Goal: Find specific page/section: Find specific page/section

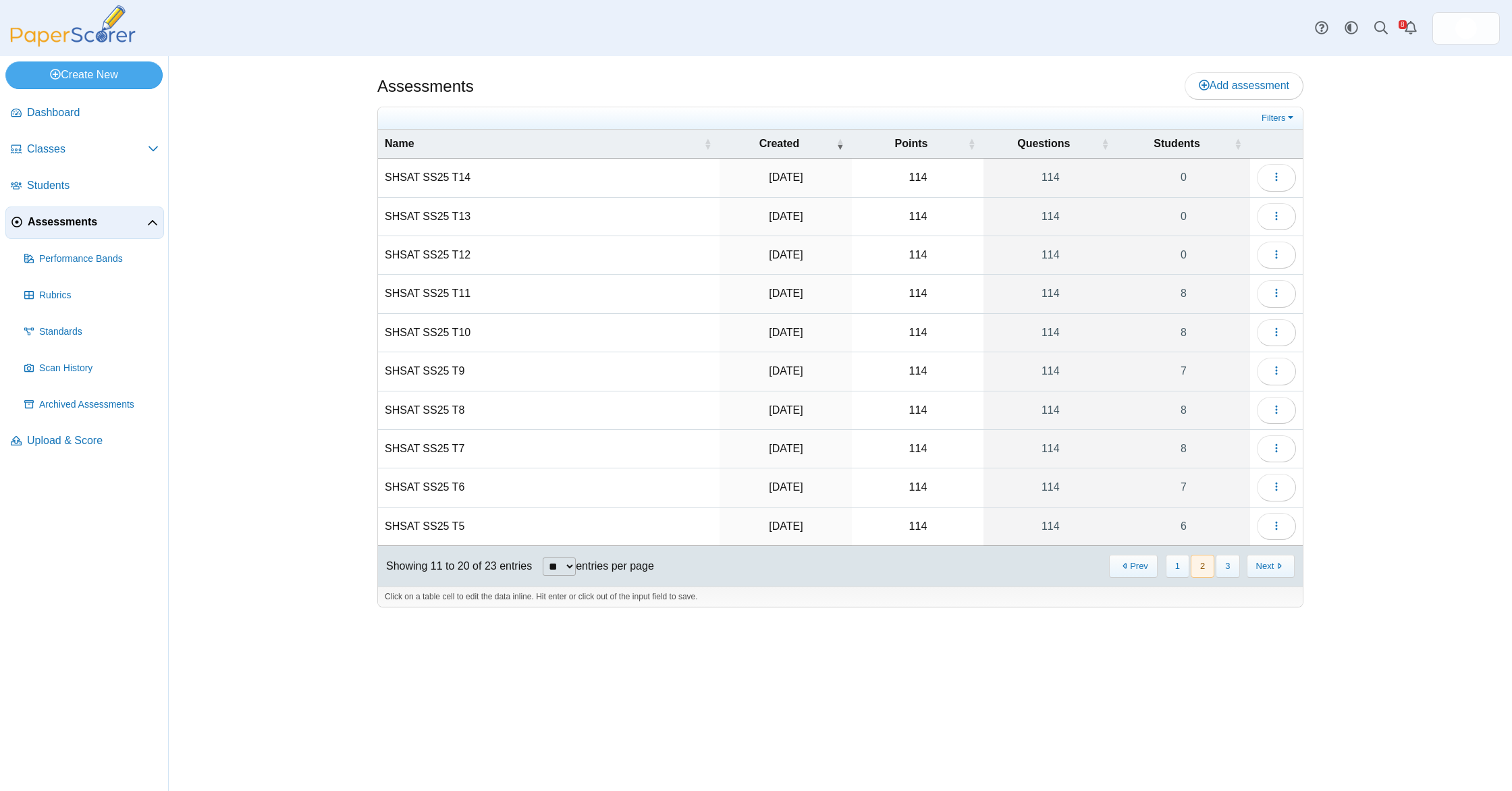
select select "**********"
click at [1274, 257] on icon "button" at bounding box center [1276, 254] width 11 height 11
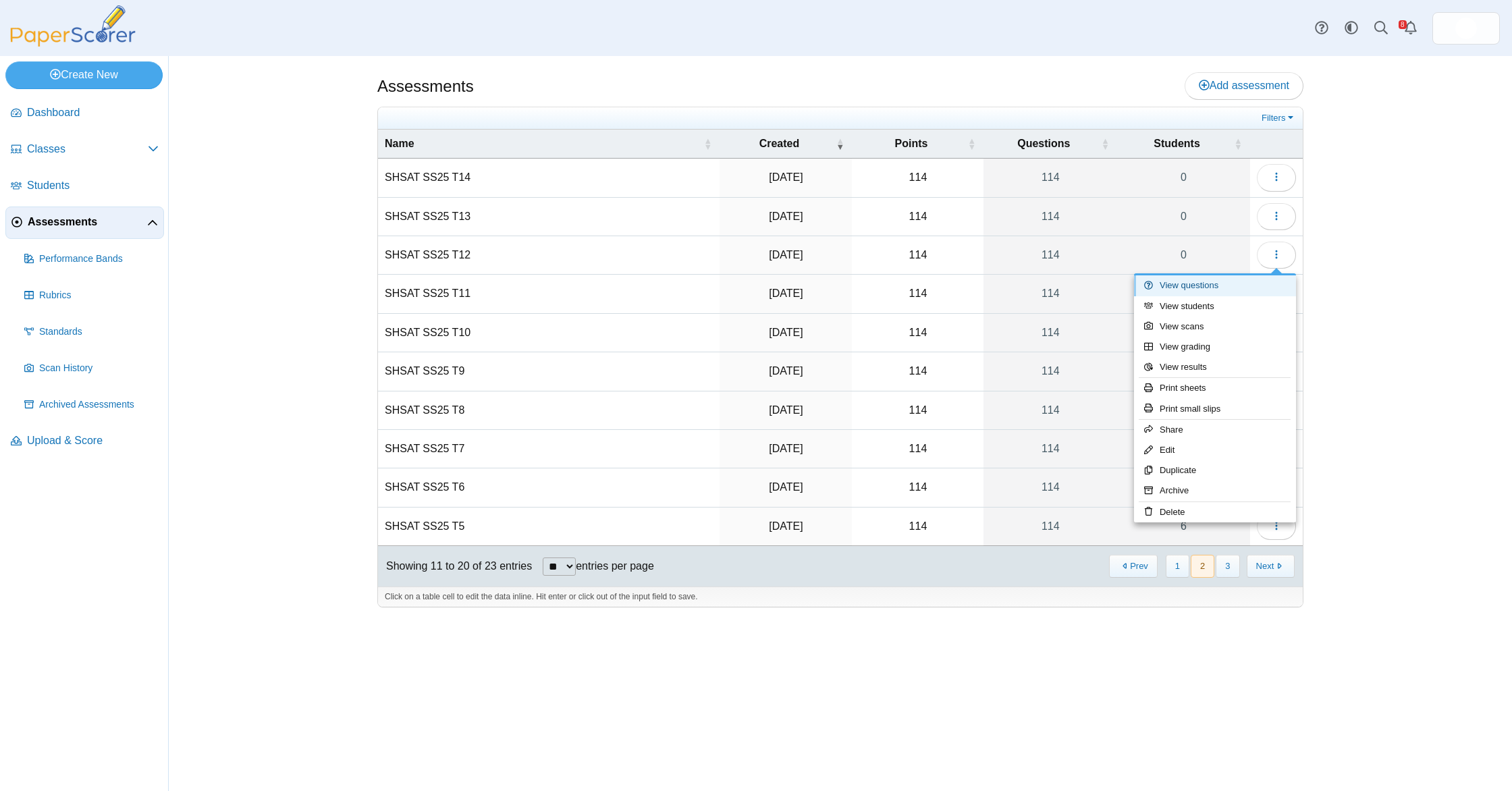
click at [1219, 285] on link "View questions" at bounding box center [1215, 285] width 162 height 21
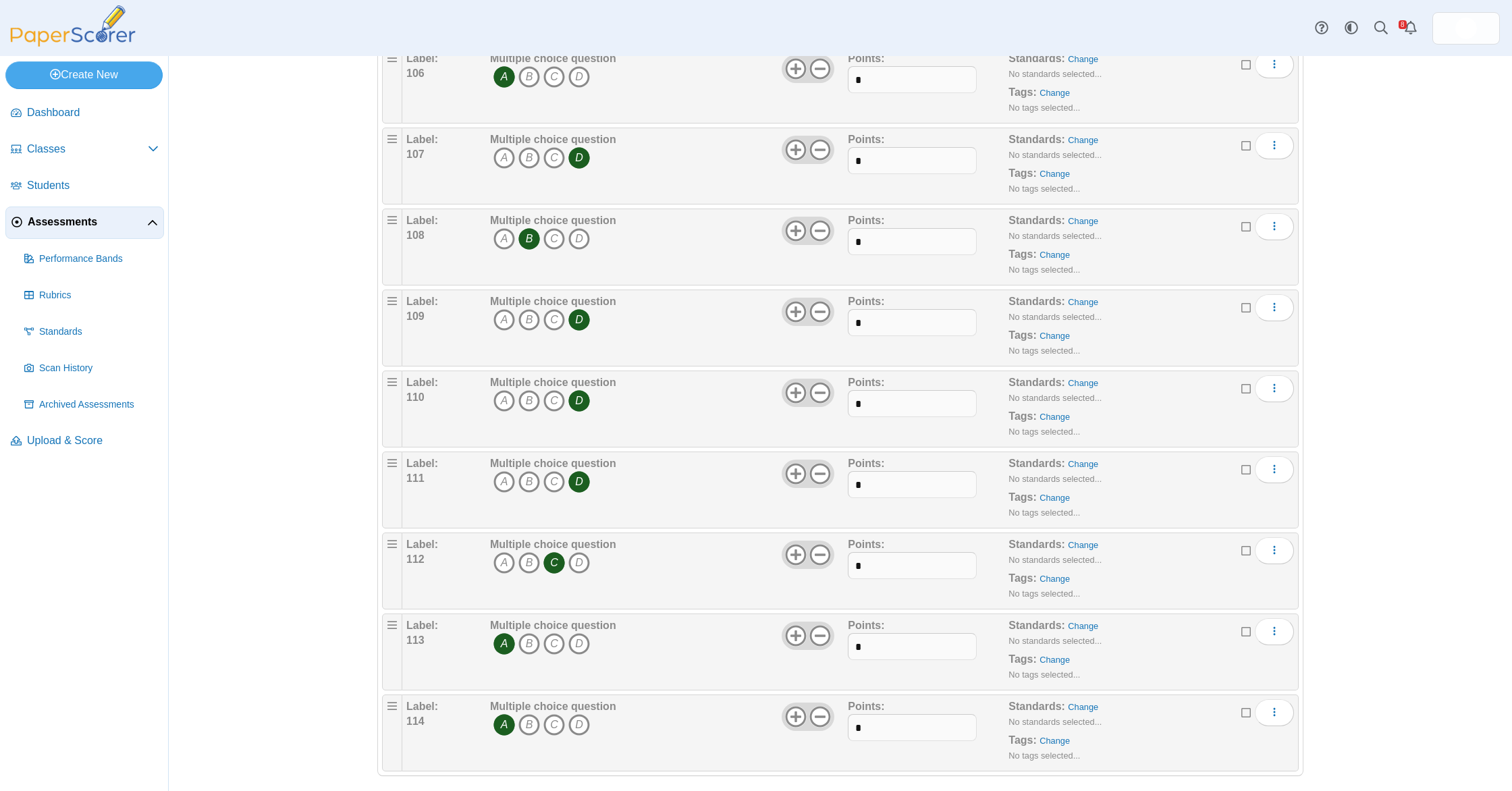
scroll to position [8662, 0]
